Goal: Information Seeking & Learning: Learn about a topic

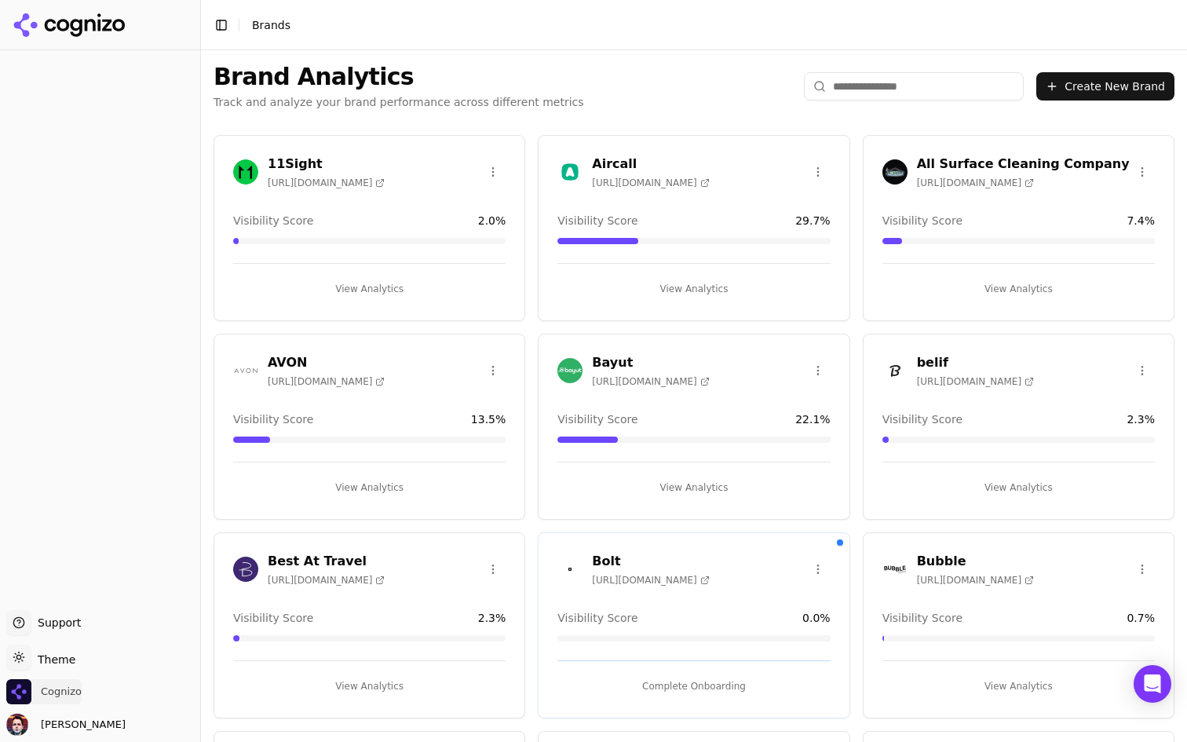
click at [62, 701] on span "Cognizo" at bounding box center [43, 691] width 75 height 25
click at [882, 85] on input "search" at bounding box center [914, 86] width 220 height 28
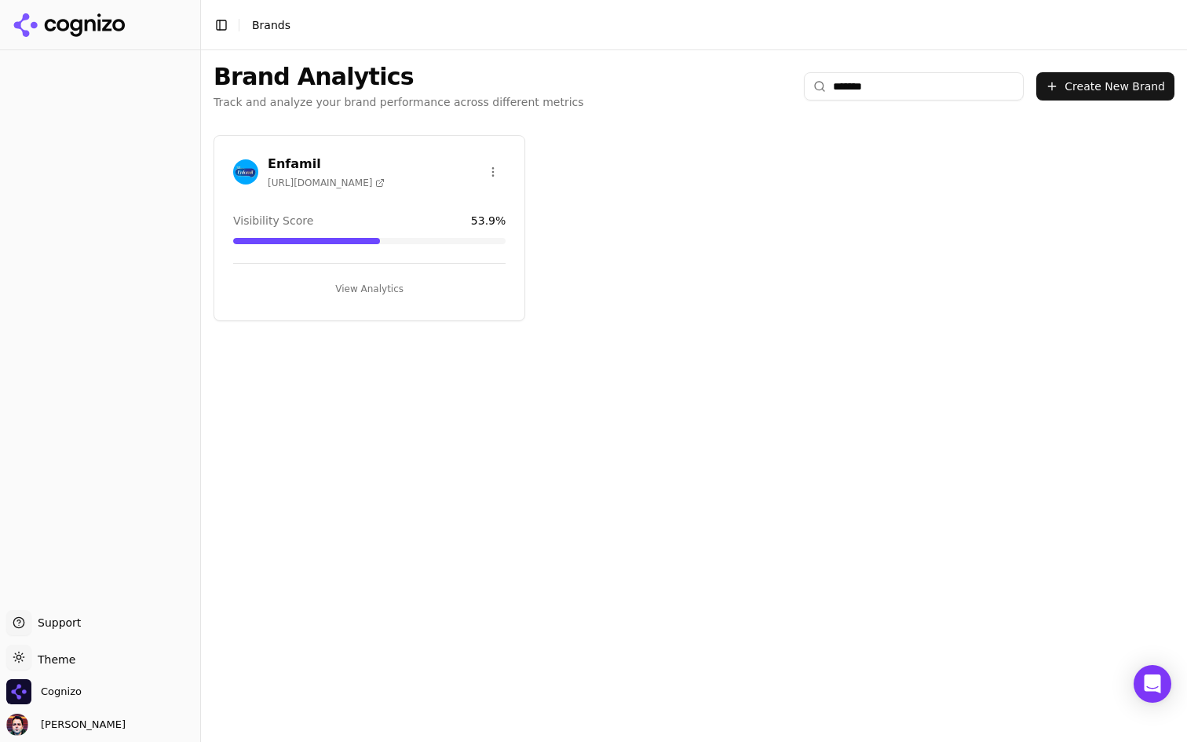
type input "*******"
click at [411, 280] on button "View Analytics" at bounding box center [369, 288] width 272 height 25
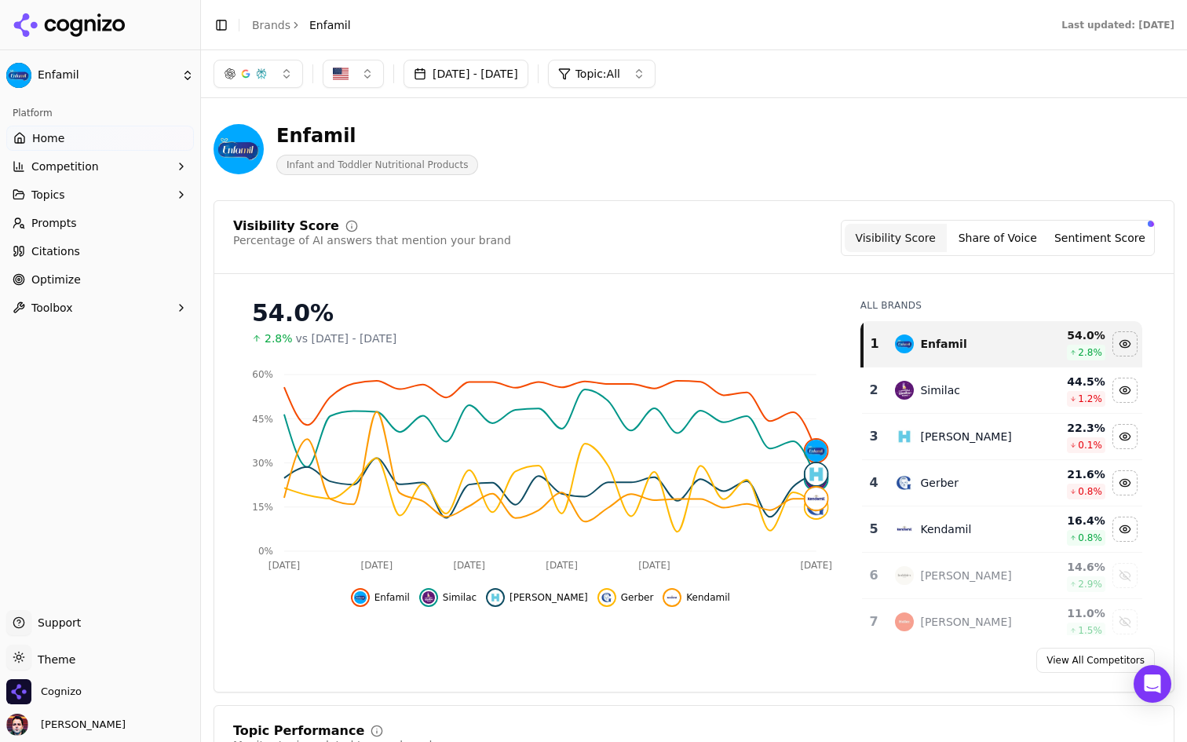
click at [487, 82] on button "[DATE] - [DATE]" at bounding box center [466, 74] width 125 height 28
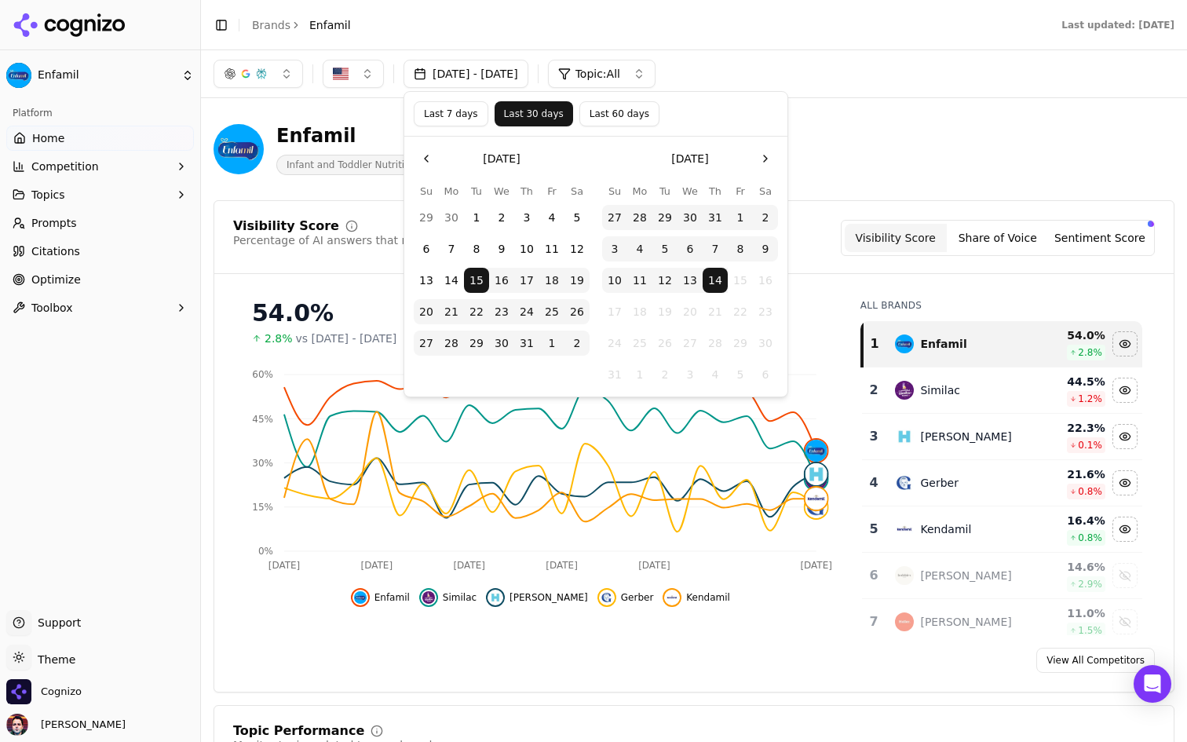
click at [466, 110] on button "Last 7 days" at bounding box center [451, 113] width 75 height 25
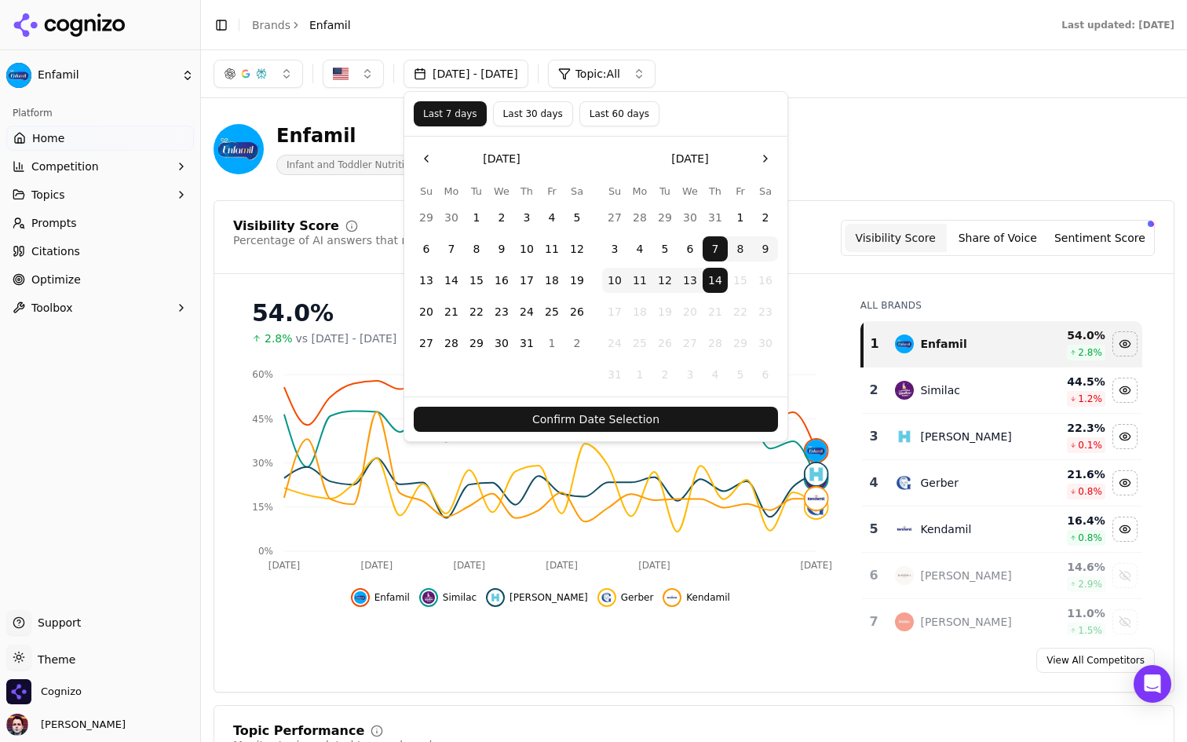
click at [677, 411] on button "Confirm Date Selection" at bounding box center [596, 419] width 364 height 25
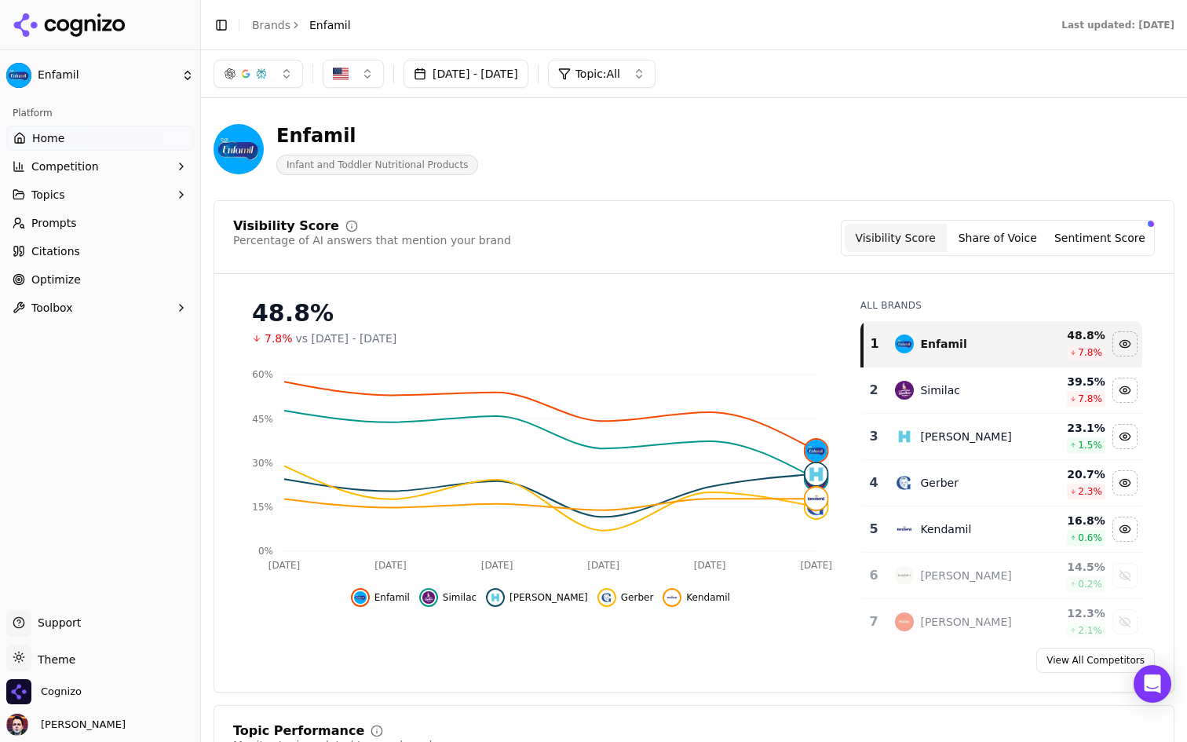
click at [223, 27] on button "Toggle Sidebar" at bounding box center [221, 25] width 22 height 22
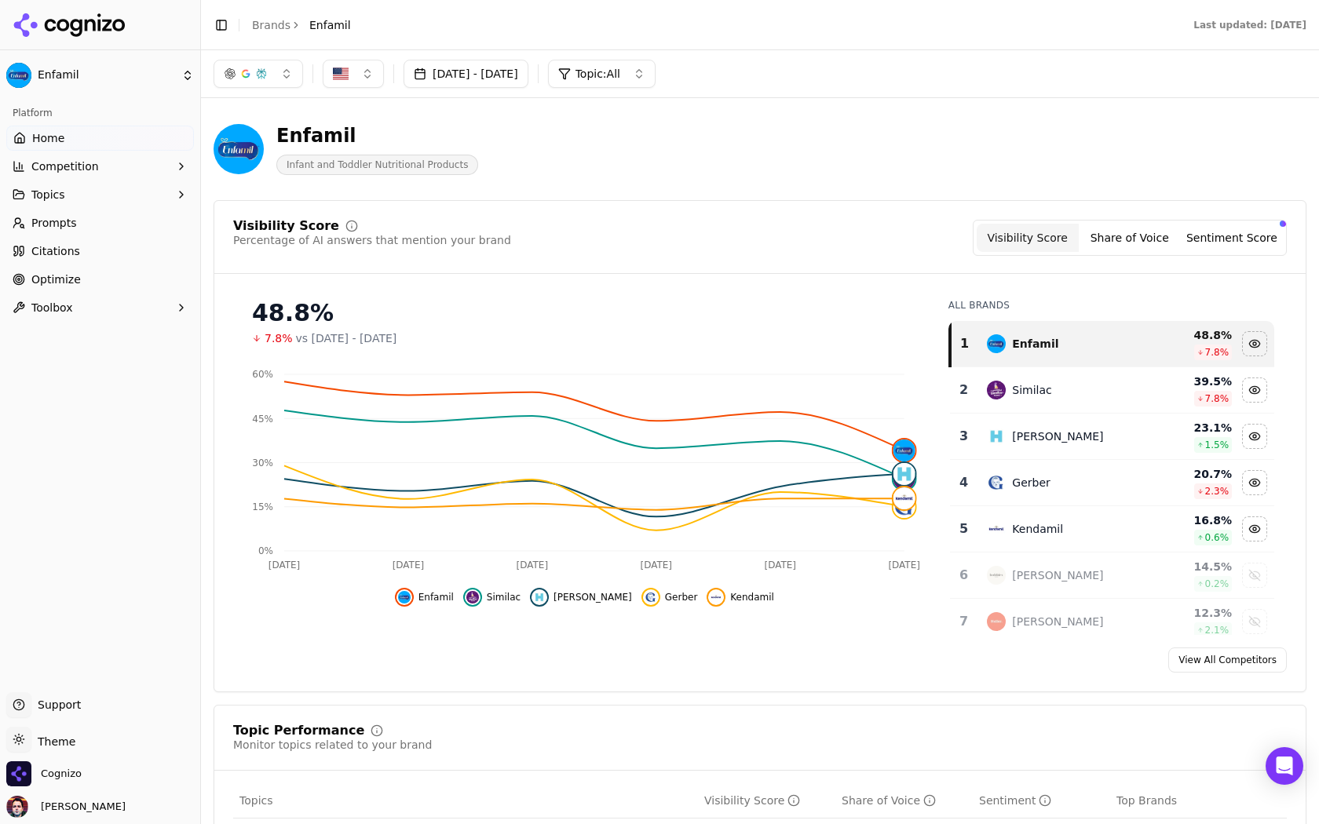
click at [198, 186] on button "Toggle Sidebar" at bounding box center [200, 412] width 13 height 824
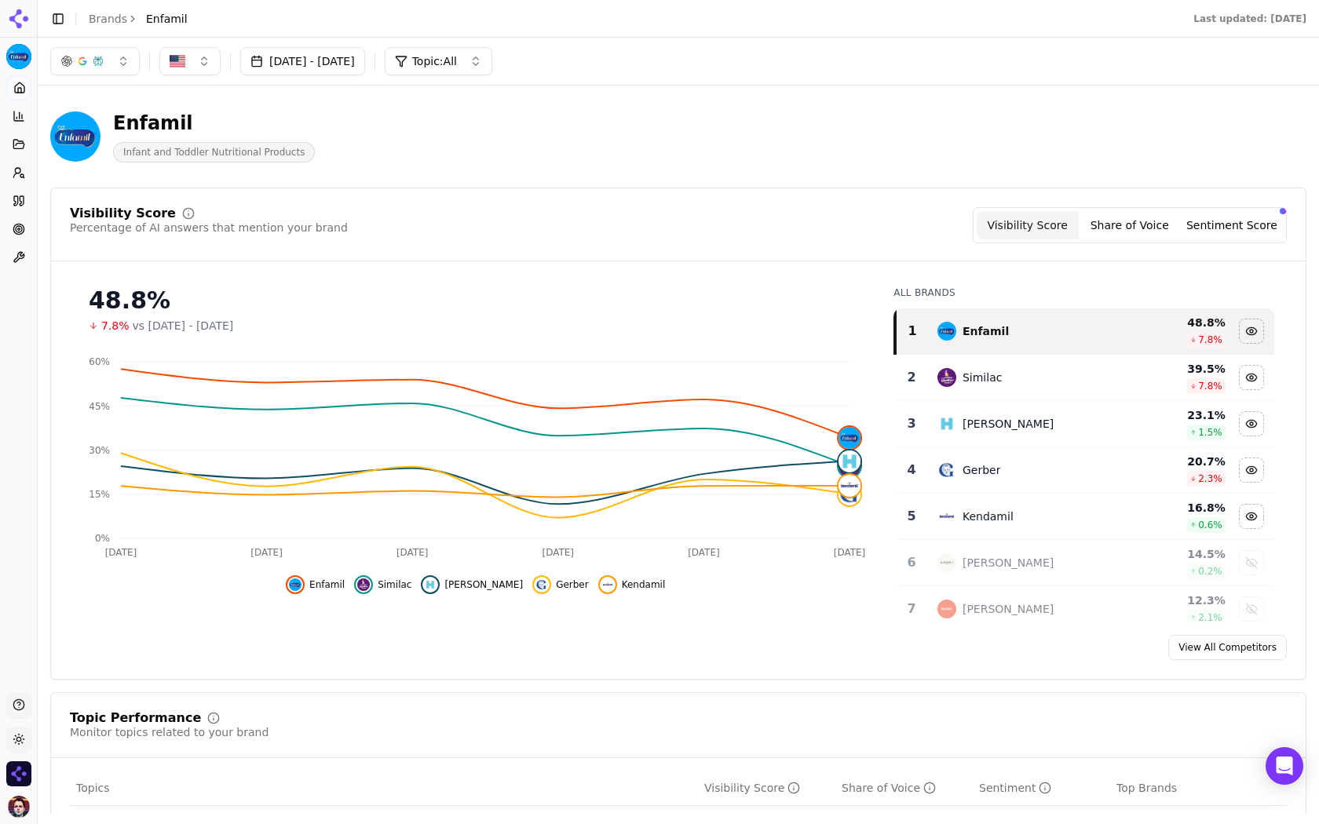
click at [15, 732] on html "Enfamil Platform Home Competition Topics Prompts Citations Optimize Toolbox Sup…" at bounding box center [659, 412] width 1319 height 824
click at [49, 685] on div "Dark" at bounding box center [56, 682] width 93 height 25
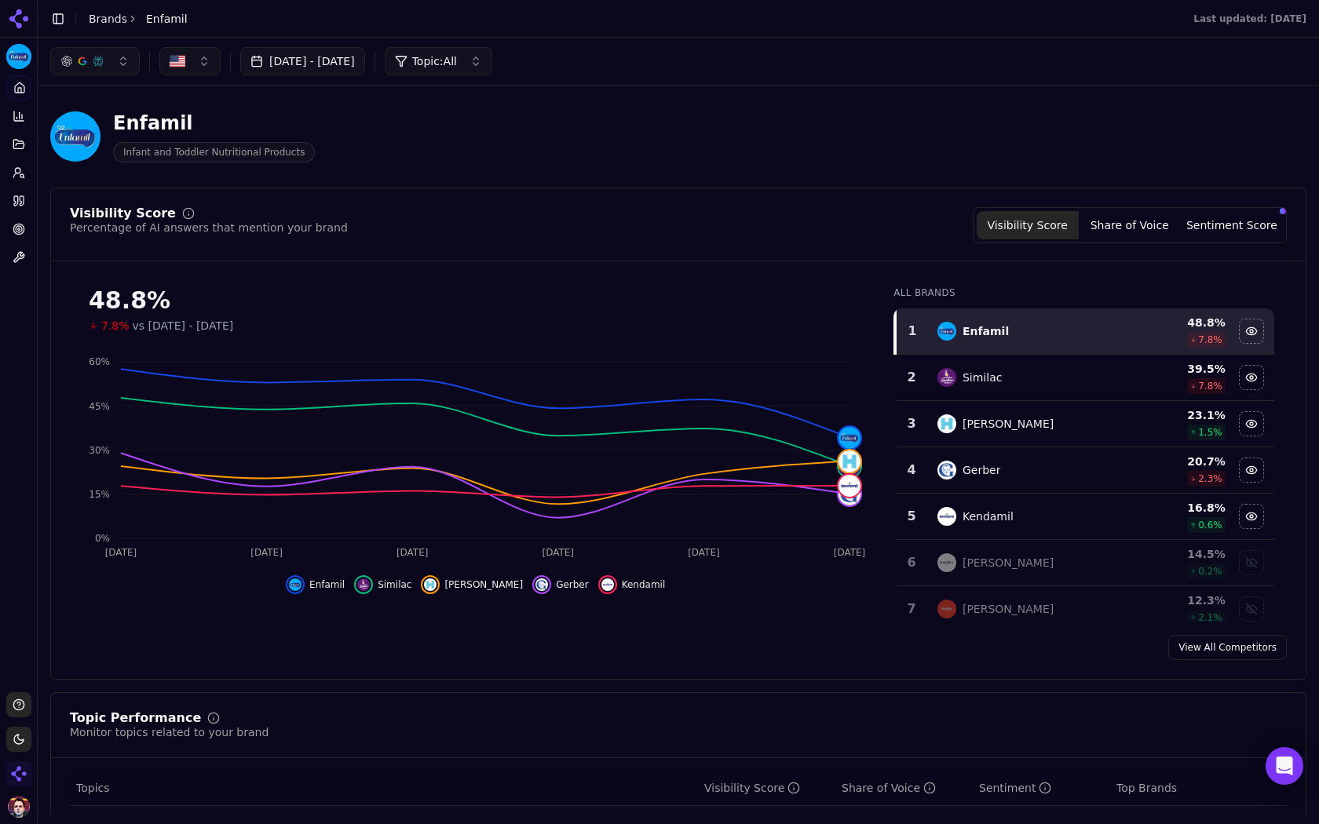
click at [12, 741] on img "Open organization switcher" at bounding box center [18, 774] width 25 height 25
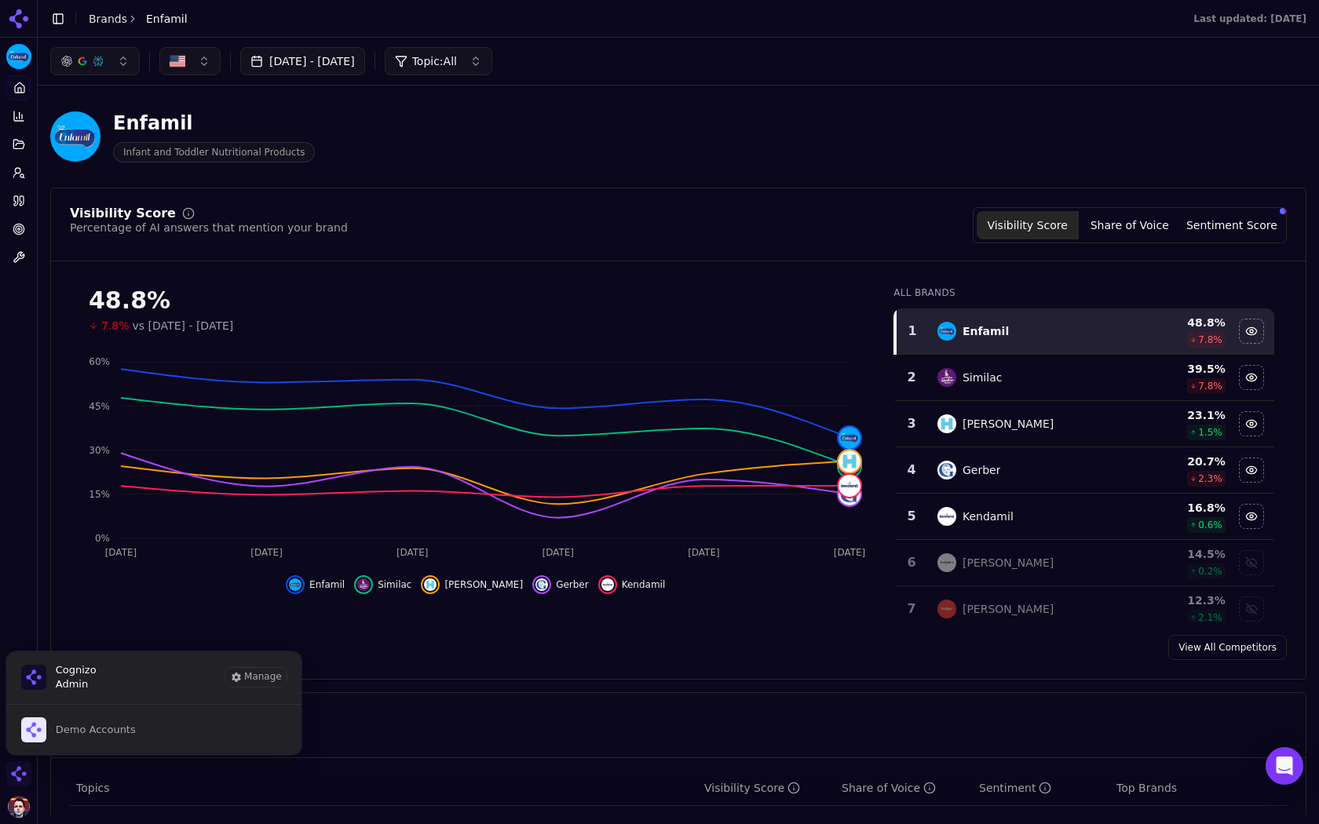
click at [12, 741] on img "Close organization switcher" at bounding box center [18, 774] width 25 height 25
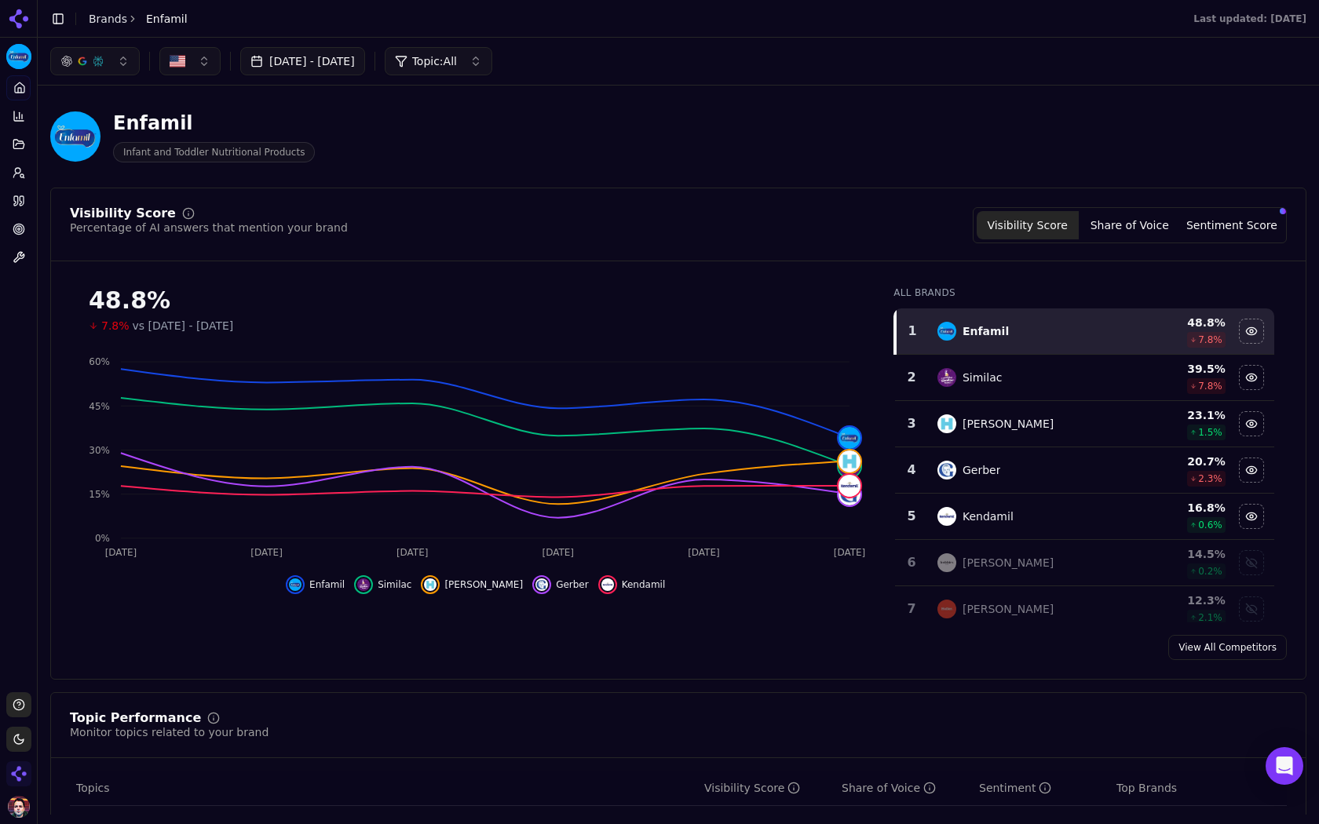
click at [115, 69] on button "button" at bounding box center [95, 61] width 90 height 28
click at [492, 57] on button "Topic: All" at bounding box center [439, 61] width 108 height 28
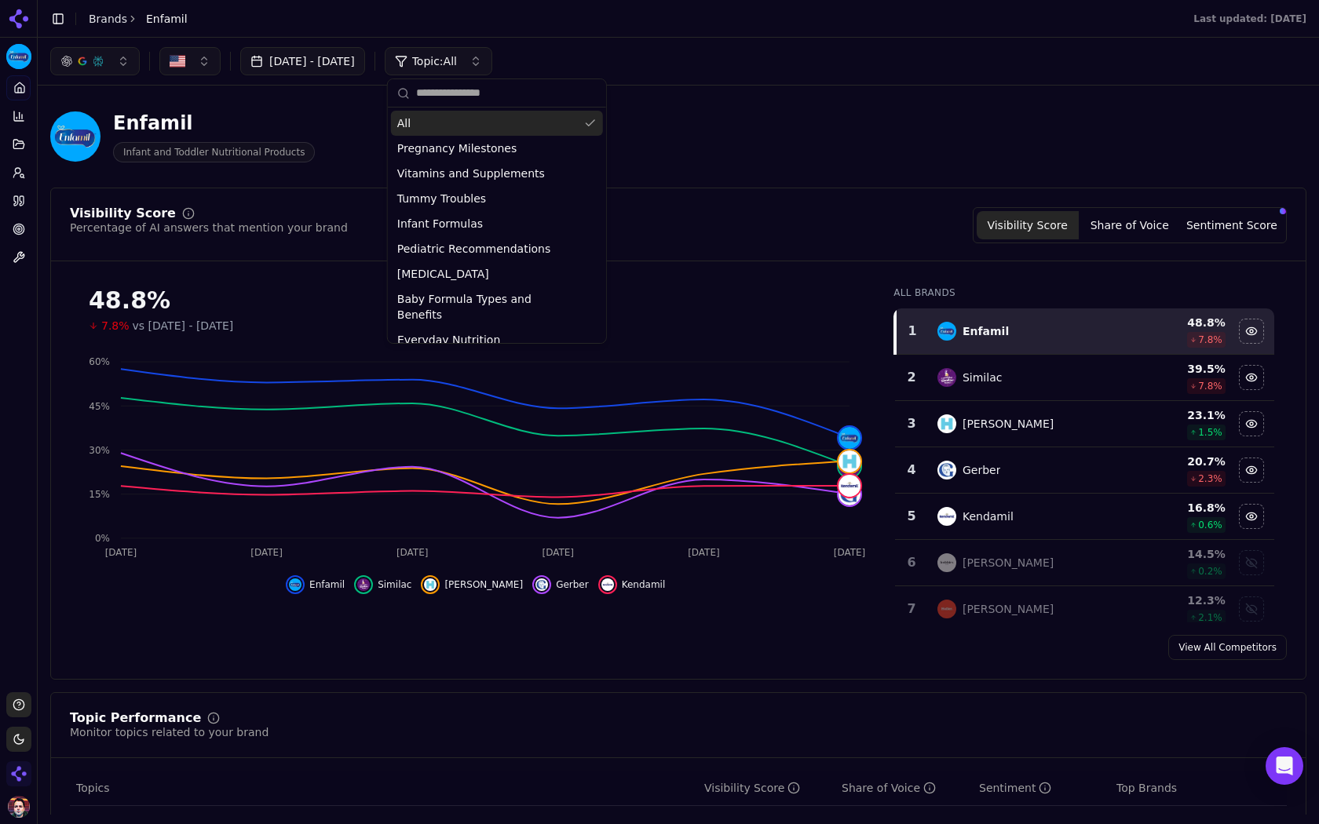
click at [492, 57] on button "Topic: All" at bounding box center [439, 61] width 108 height 28
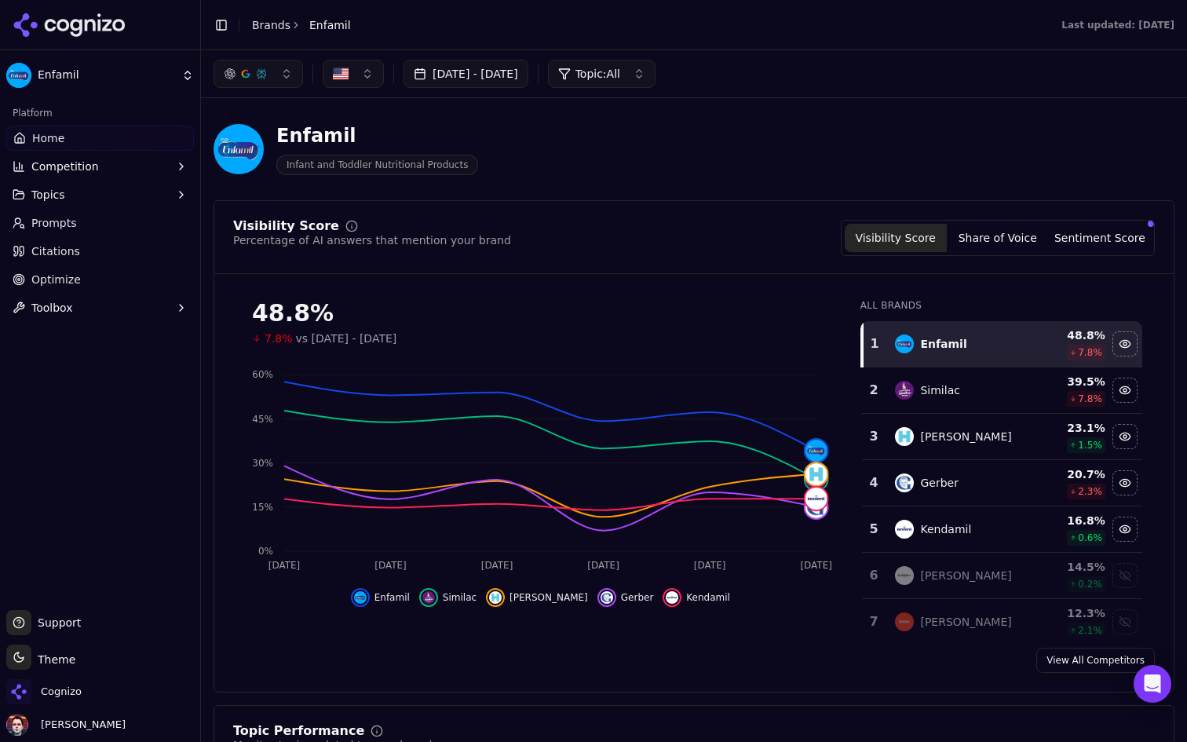
click at [196, 134] on button "Toggle Sidebar" at bounding box center [200, 371] width 13 height 742
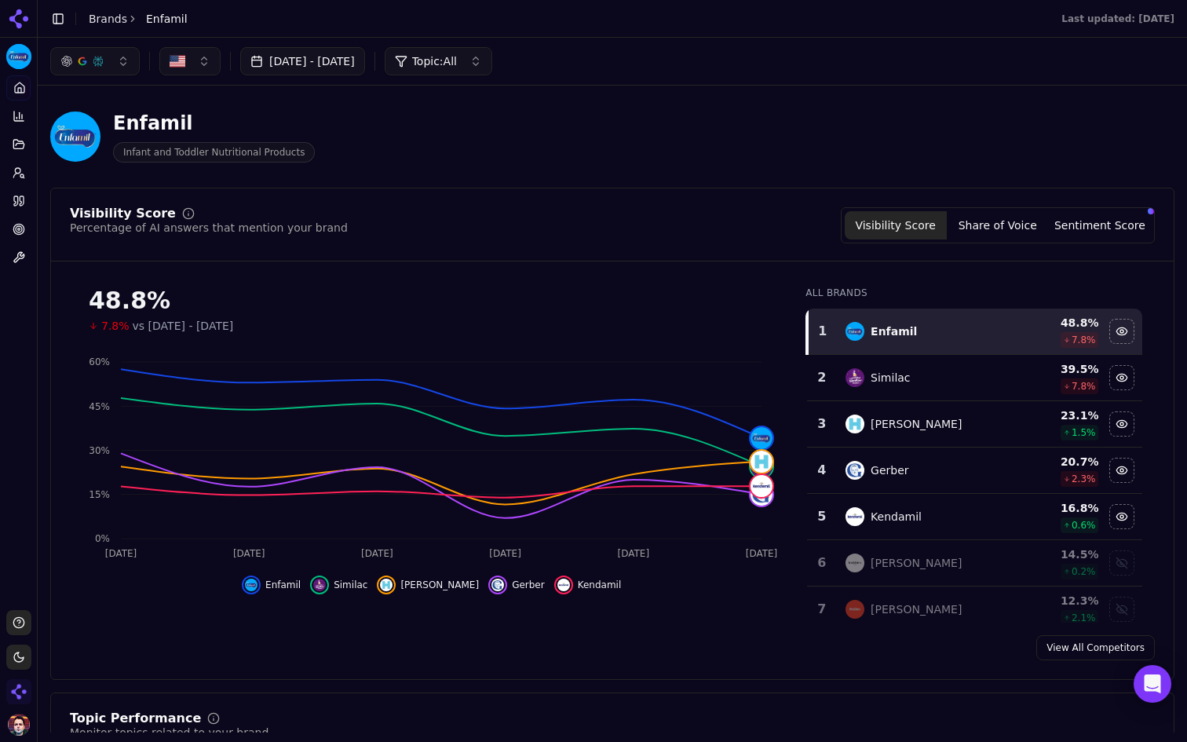
click at [365, 64] on button "[DATE] - [DATE]" at bounding box center [302, 61] width 125 height 28
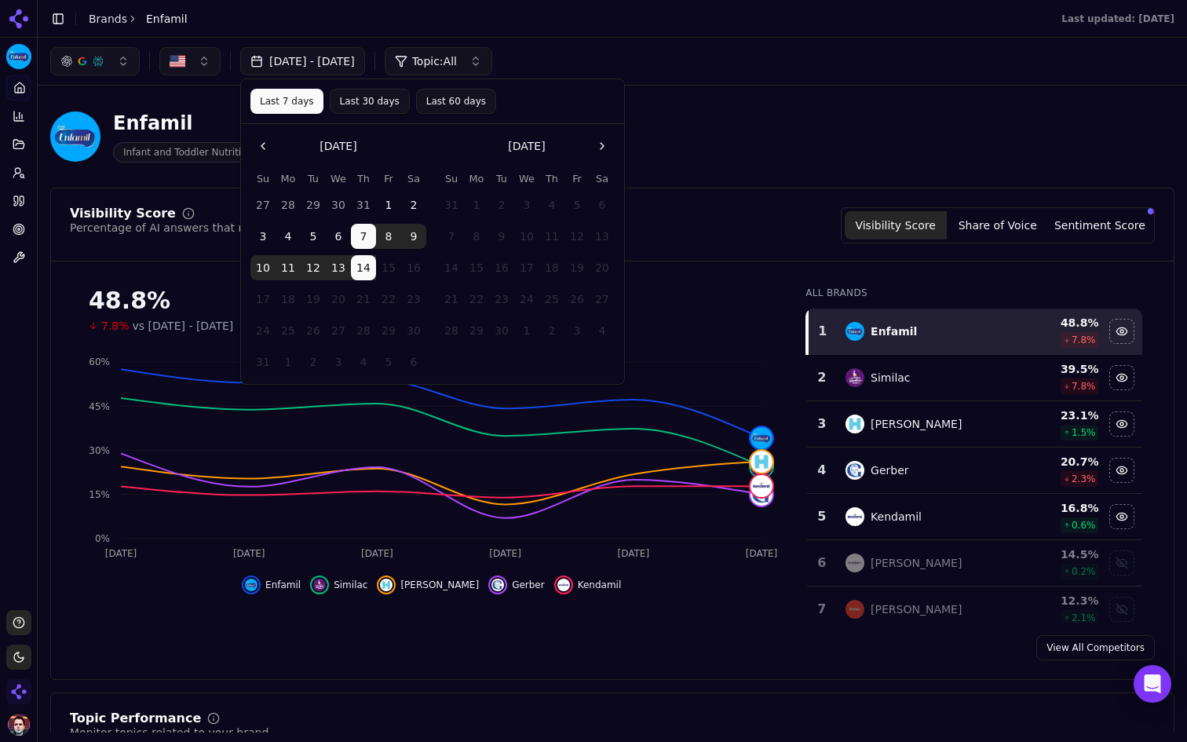
click at [365, 64] on button "[DATE] - [DATE]" at bounding box center [302, 61] width 125 height 28
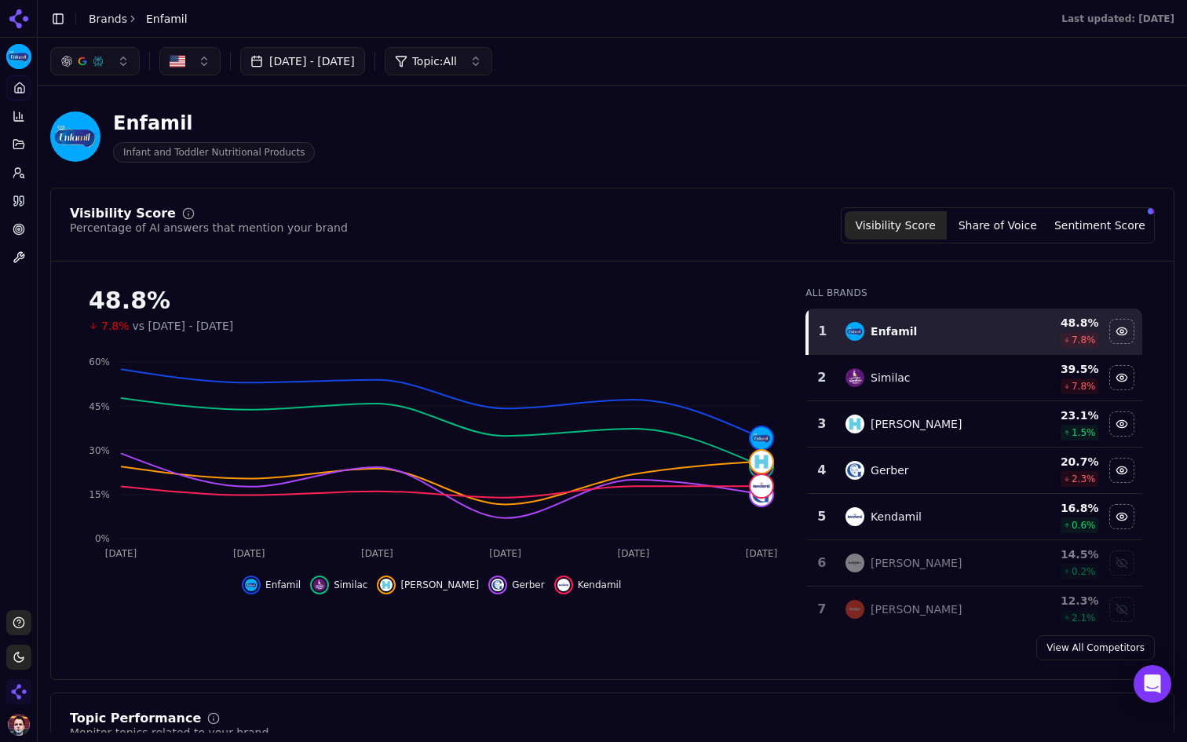
click at [37, 243] on button "Toggle Sidebar" at bounding box center [37, 371] width 13 height 742
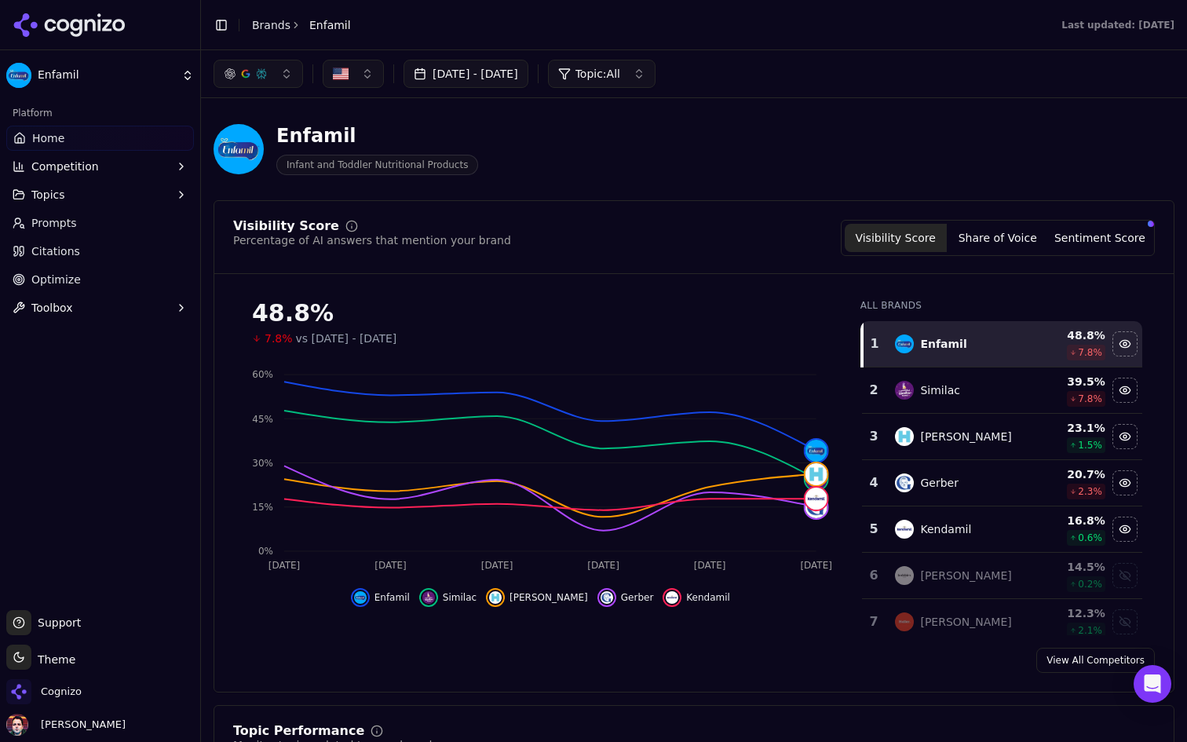
click at [203, 131] on button "Toggle Sidebar" at bounding box center [200, 371] width 13 height 742
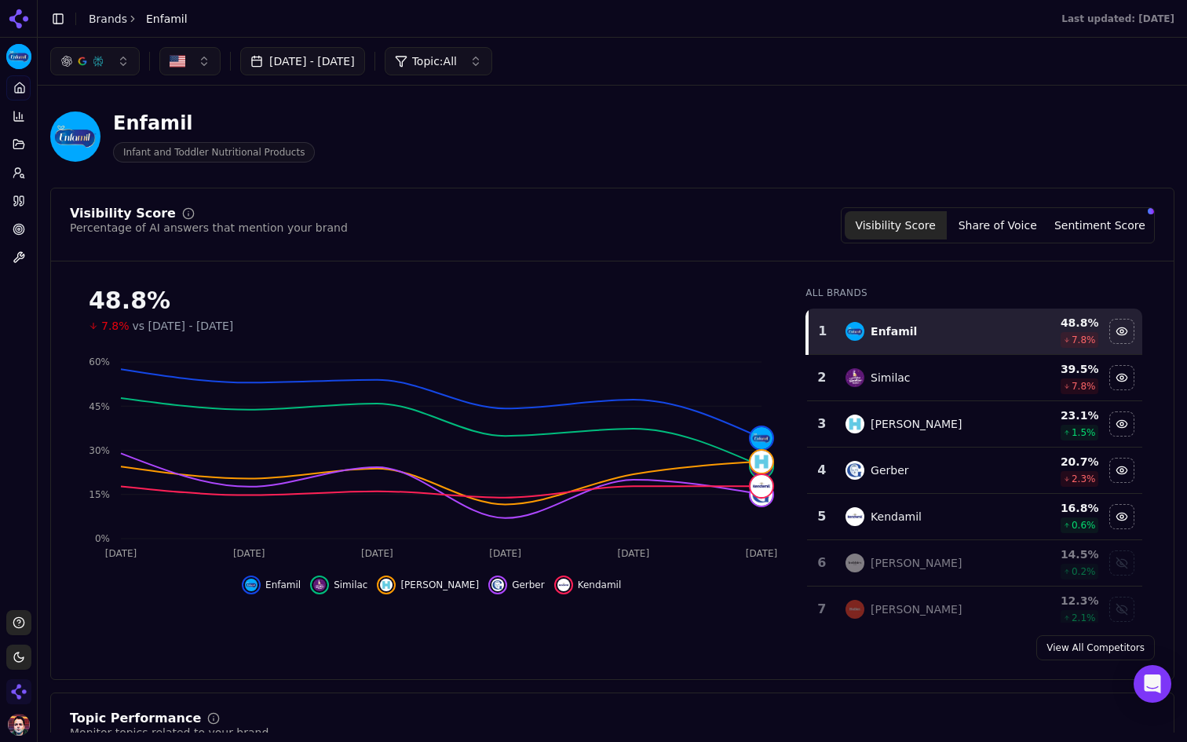
click at [1009, 227] on button "Share of Voice" at bounding box center [998, 225] width 102 height 28
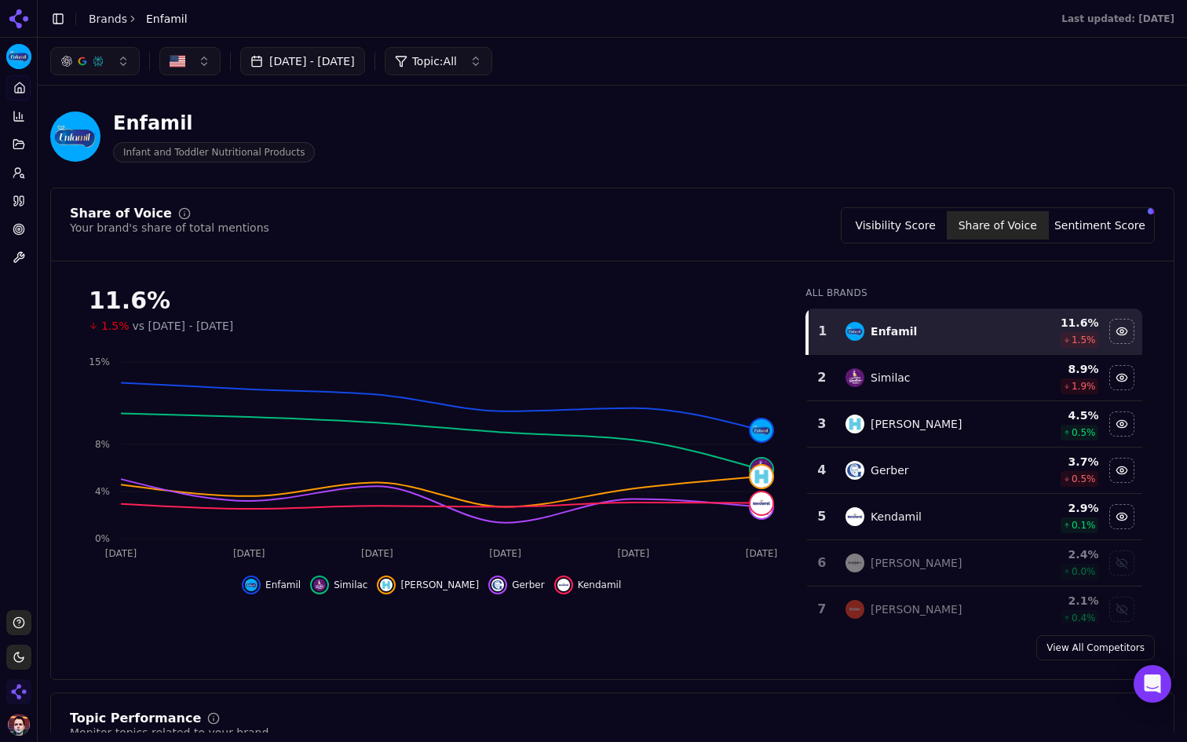
click at [368, 75] on div "[DATE] - [DATE] Topic: All" at bounding box center [612, 61] width 1149 height 47
click at [364, 60] on button "[DATE] - [DATE]" at bounding box center [302, 61] width 125 height 28
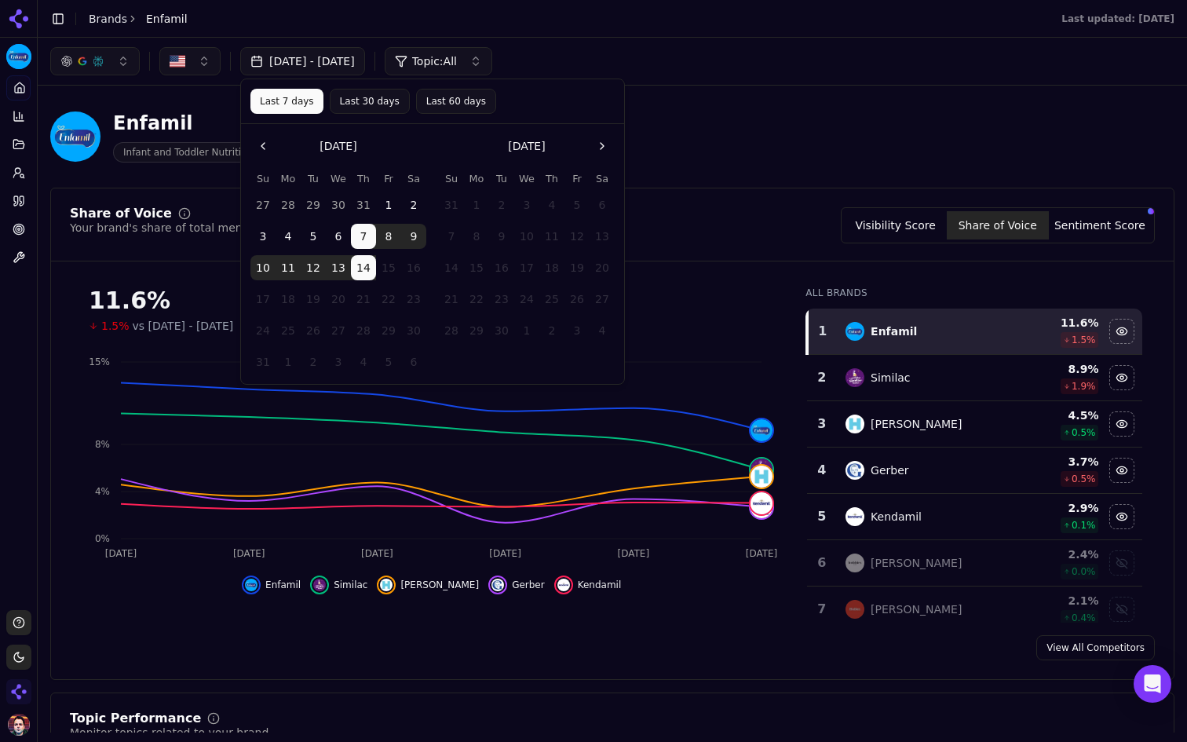
click at [361, 103] on button "Last 30 days" at bounding box center [370, 101] width 80 height 25
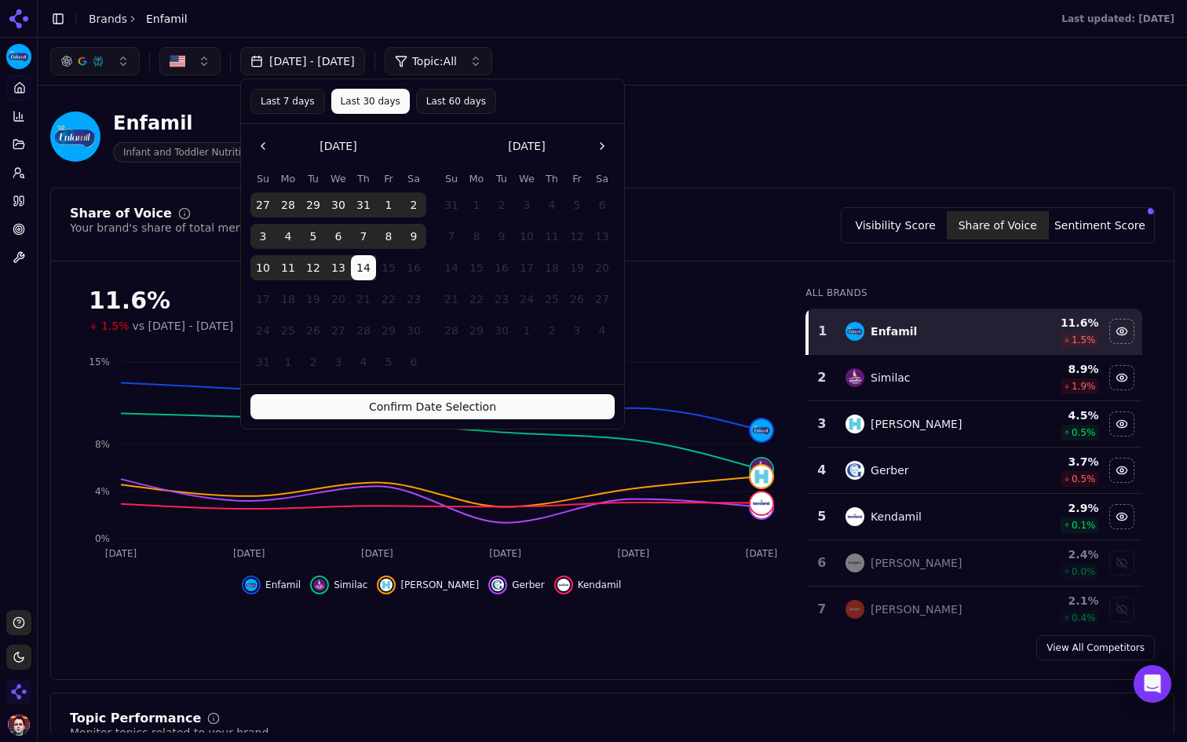
click at [395, 410] on button "Confirm Date Selection" at bounding box center [432, 406] width 364 height 25
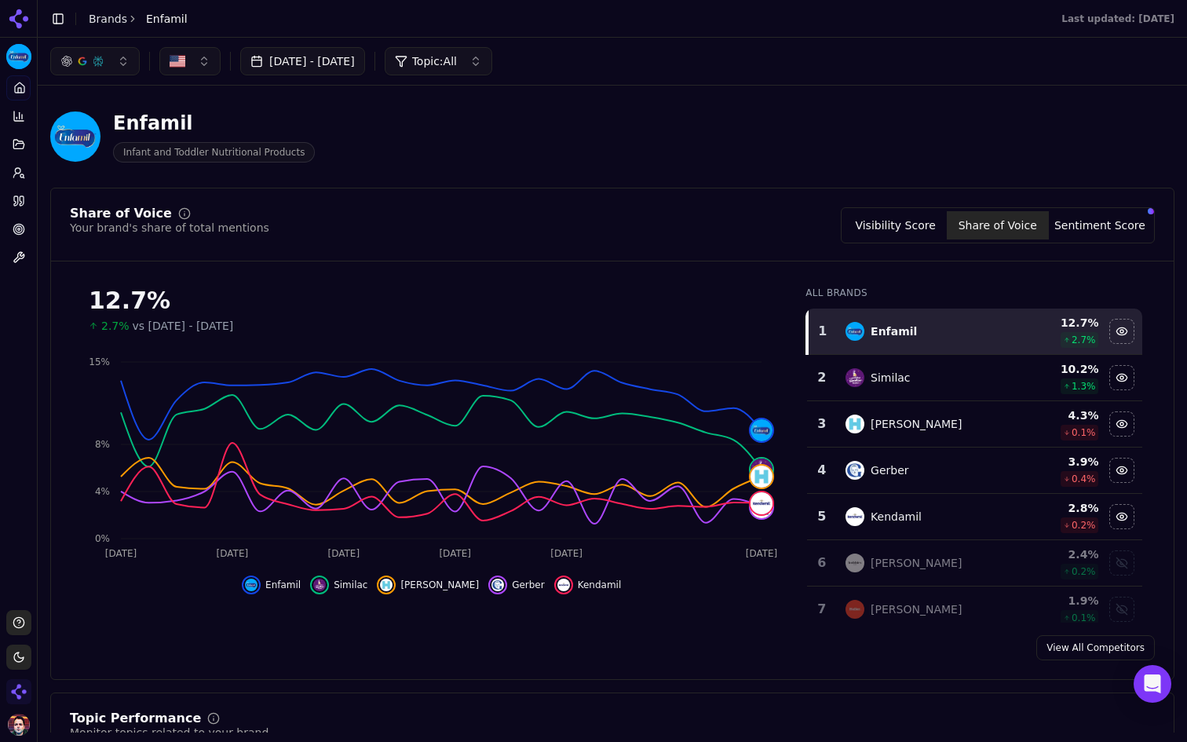
click at [349, 64] on button "[DATE] - [DATE]" at bounding box center [302, 61] width 125 height 28
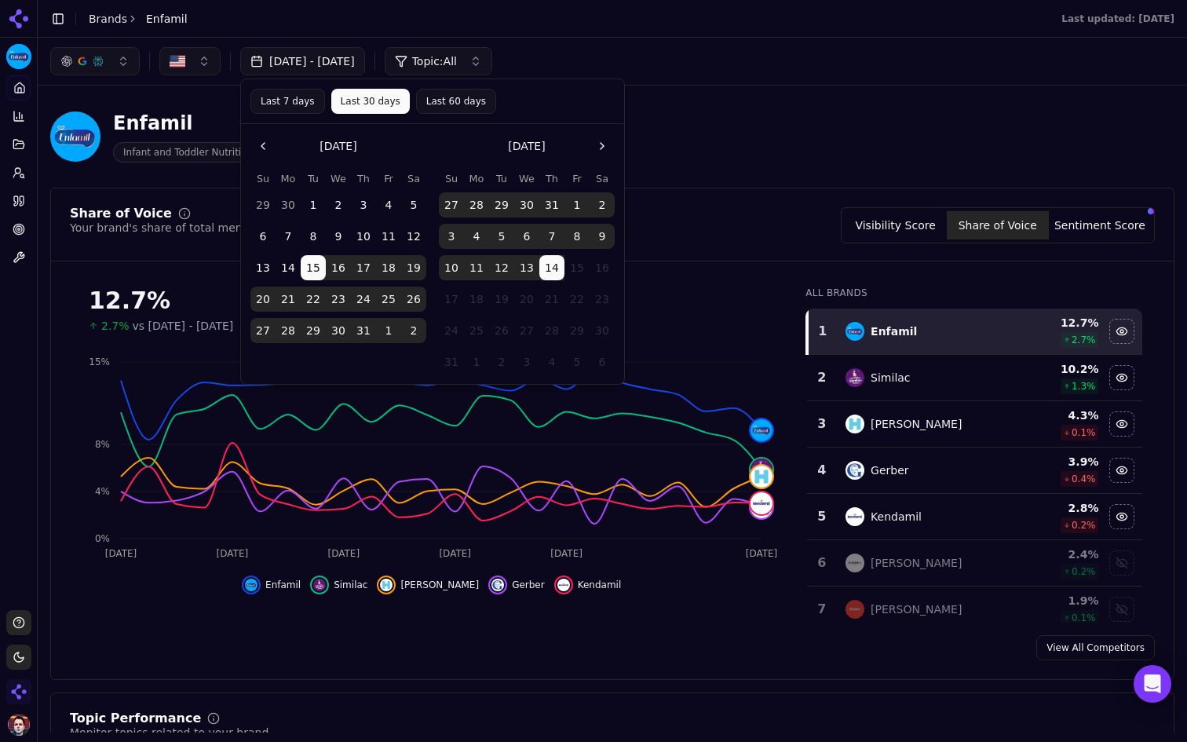
click at [302, 109] on button "Last 7 days" at bounding box center [287, 101] width 75 height 25
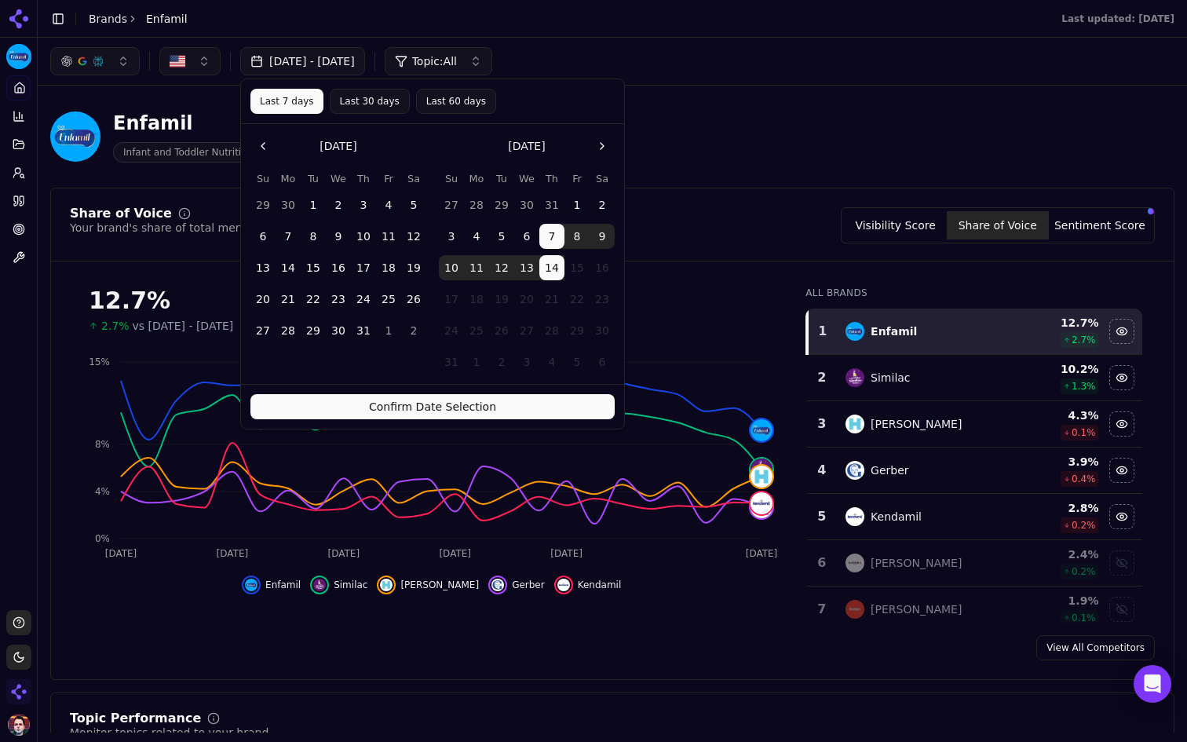
click at [455, 397] on button "Confirm Date Selection" at bounding box center [432, 406] width 364 height 25
